Goal: Task Accomplishment & Management: Complete application form

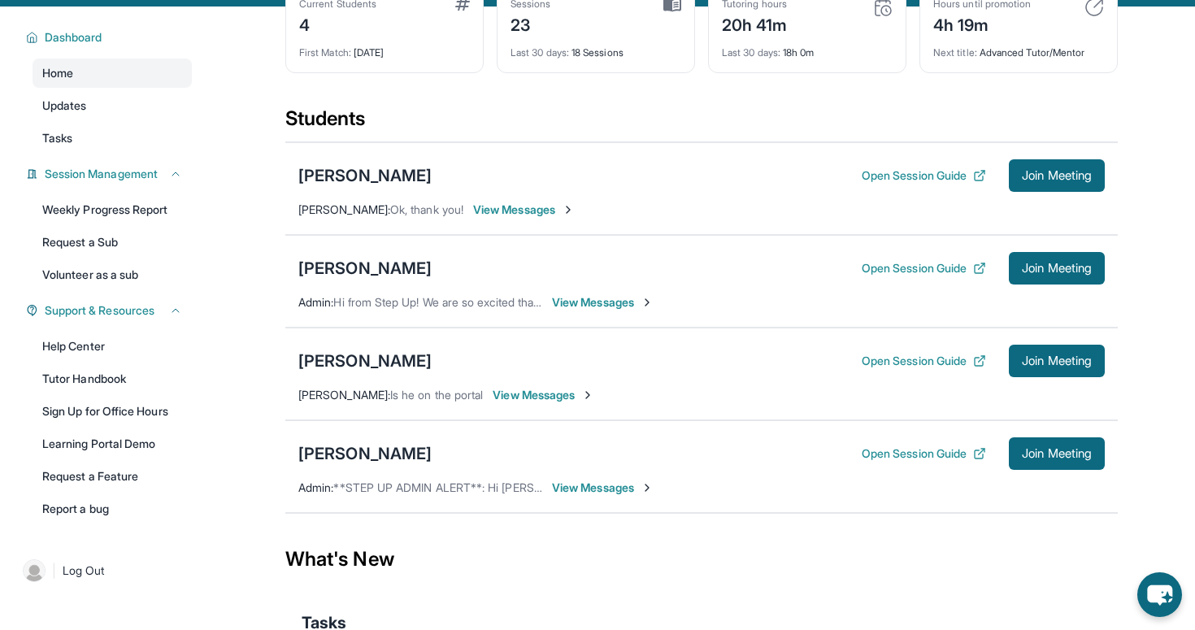
scroll to position [102, 0]
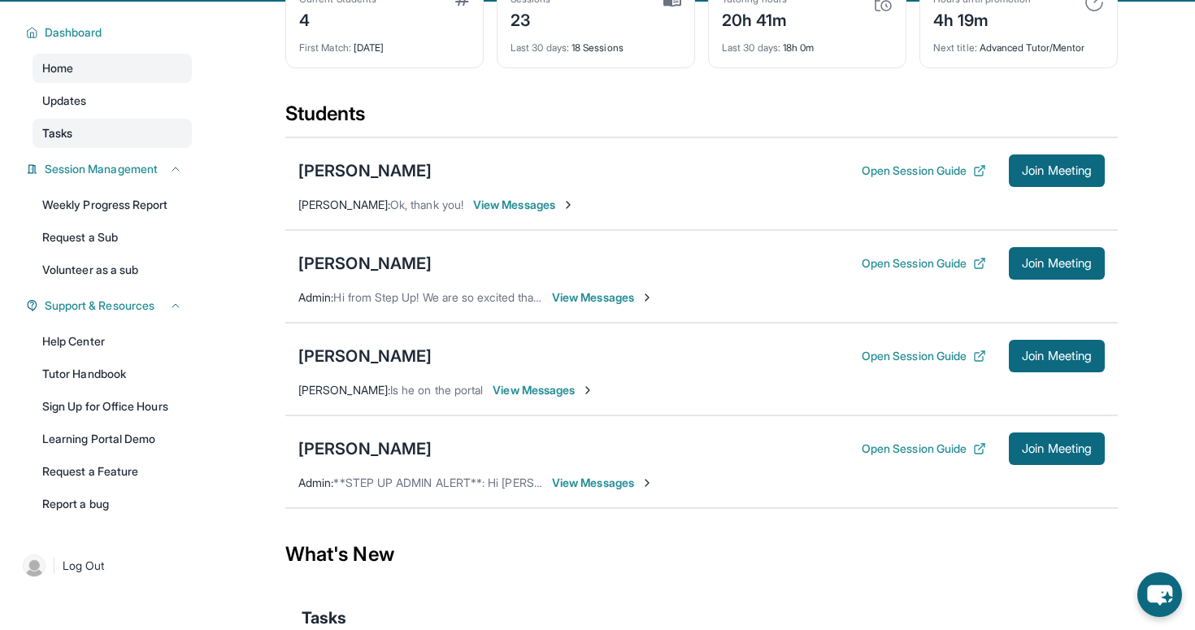
click at [67, 141] on span "Tasks" at bounding box center [57, 133] width 30 height 16
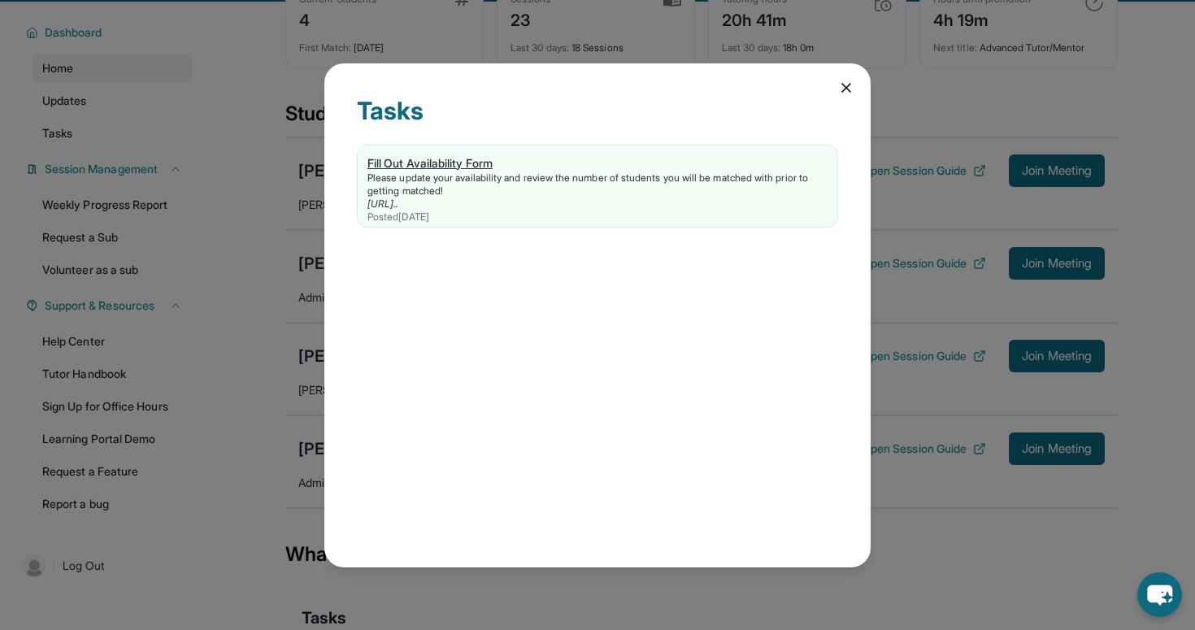
click at [429, 217] on div "Posted [DATE]" at bounding box center [598, 217] width 460 height 13
click at [845, 84] on icon at bounding box center [846, 88] width 16 height 16
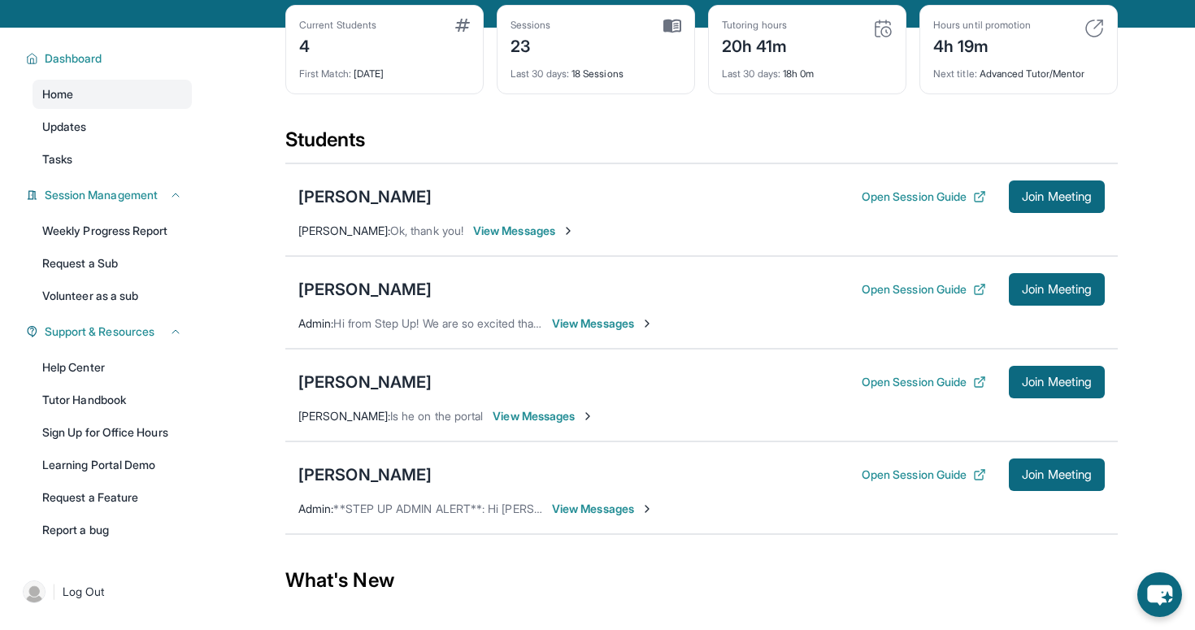
scroll to position [215, 0]
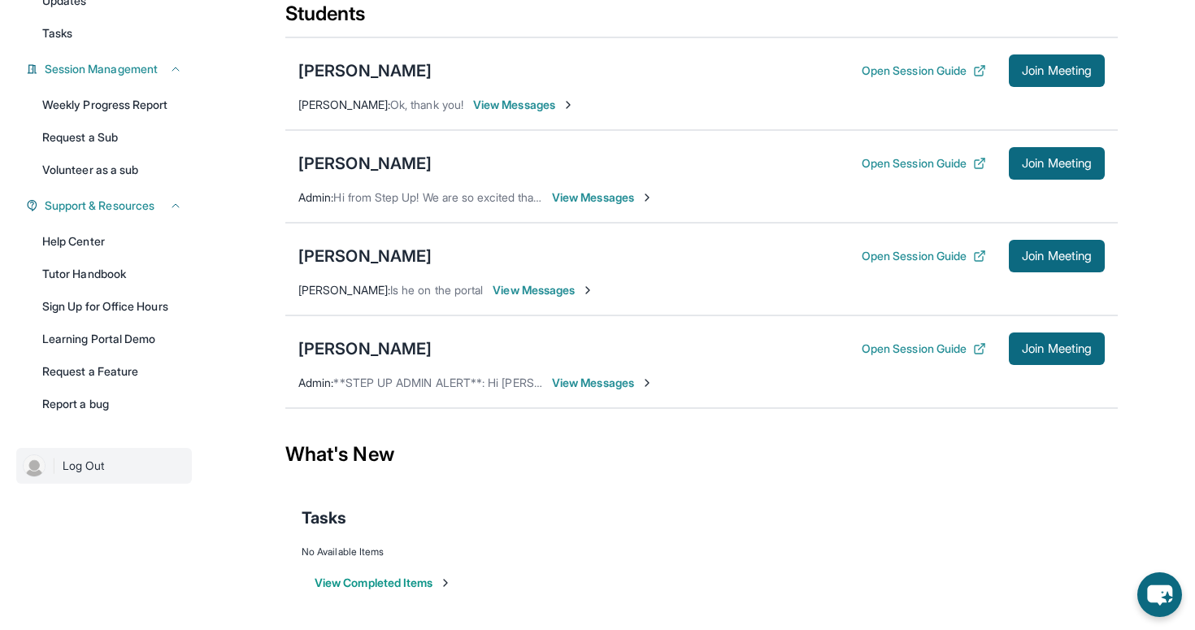
click at [102, 455] on link "| Log Out" at bounding box center [104, 466] width 176 height 36
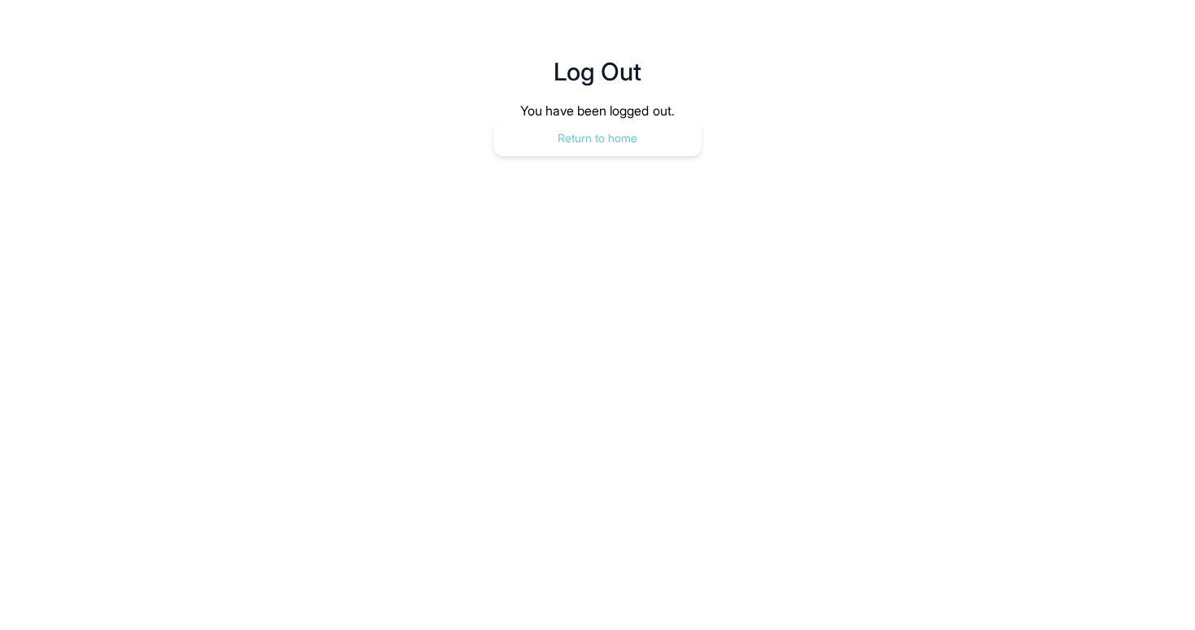
click at [650, 140] on button "Return to home" at bounding box center [598, 138] width 208 height 36
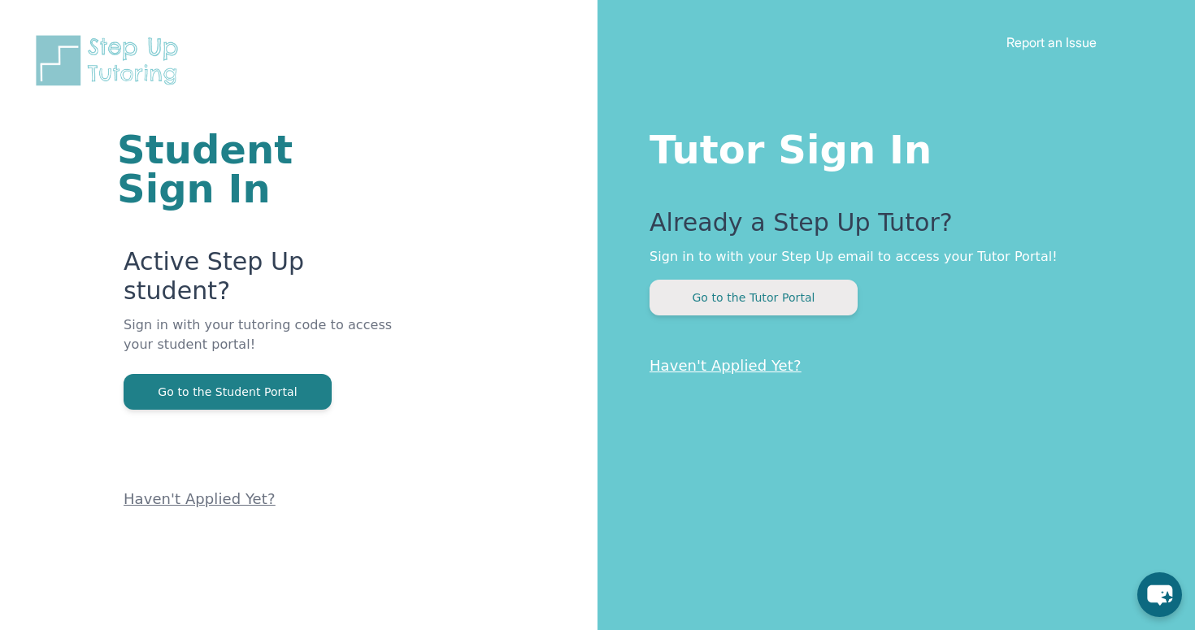
click at [743, 313] on button "Go to the Tutor Portal" at bounding box center [754, 298] width 208 height 36
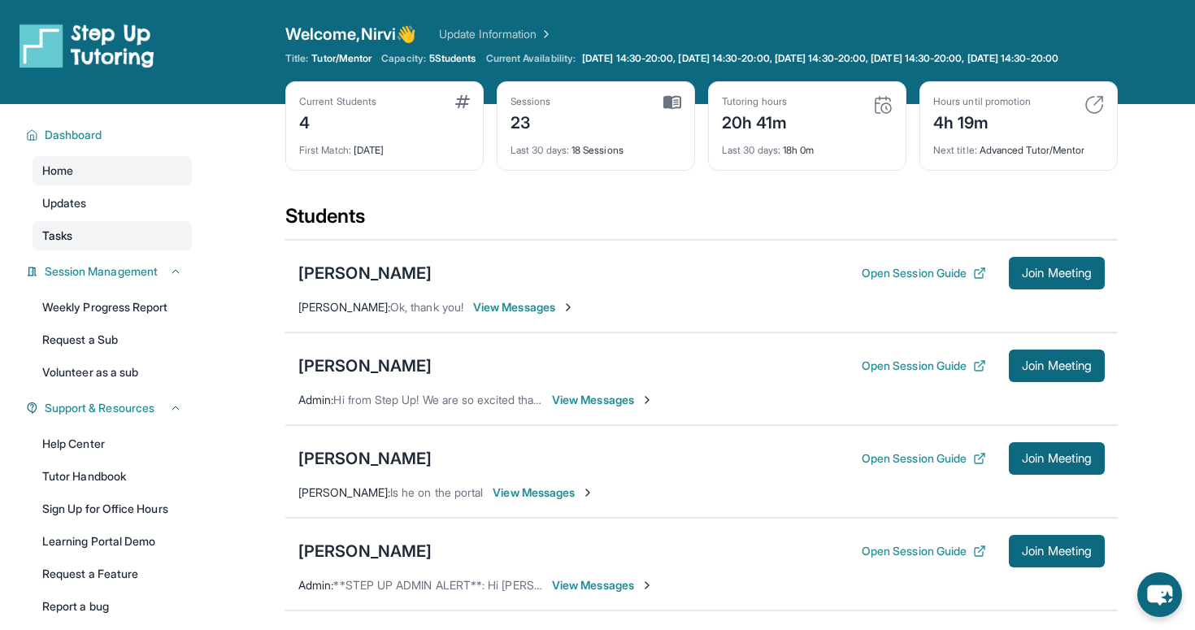
click at [91, 234] on link "Tasks" at bounding box center [112, 235] width 159 height 29
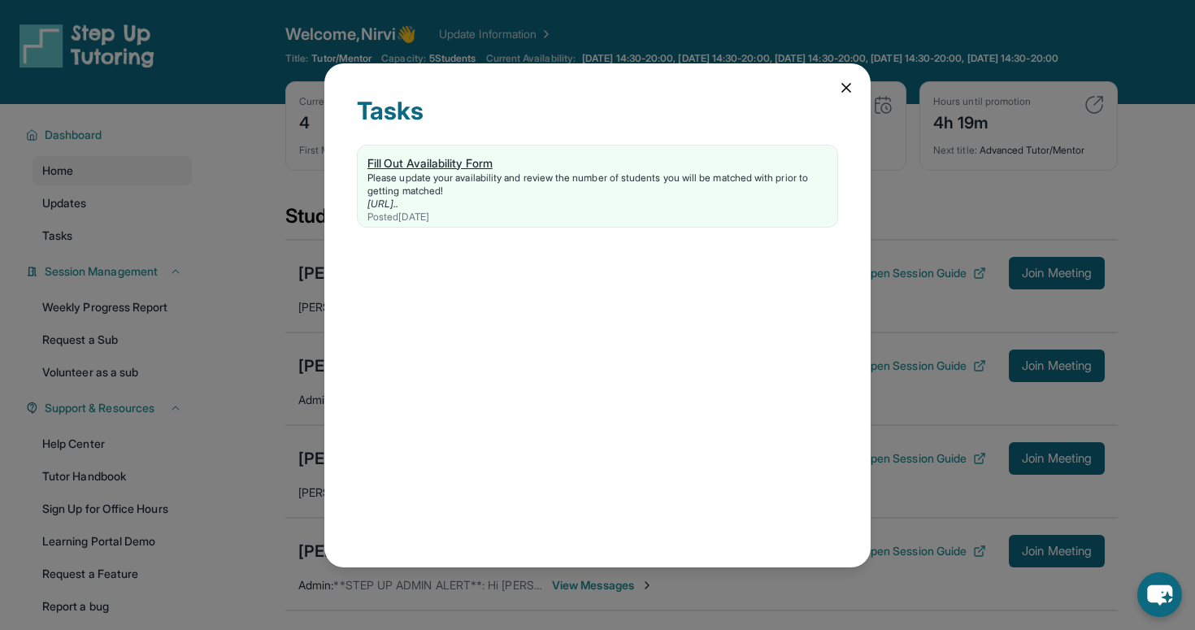
click at [446, 167] on div "Fill Out Availability Form" at bounding box center [598, 163] width 460 height 16
